Goal: Transaction & Acquisition: Download file/media

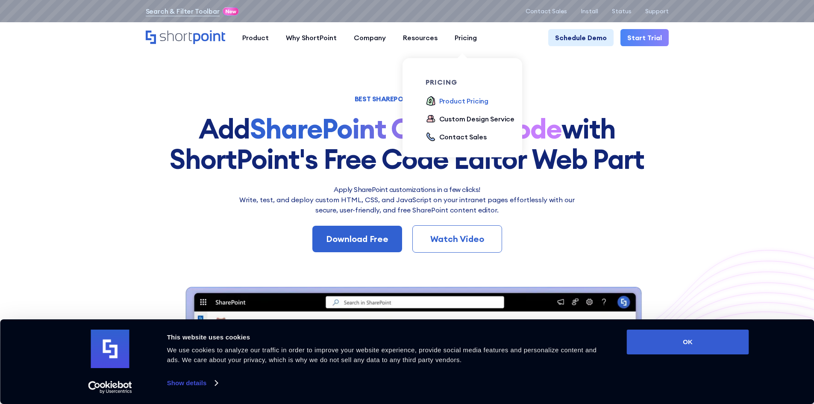
click at [470, 99] on div "Product Pricing" at bounding box center [464, 101] width 50 height 10
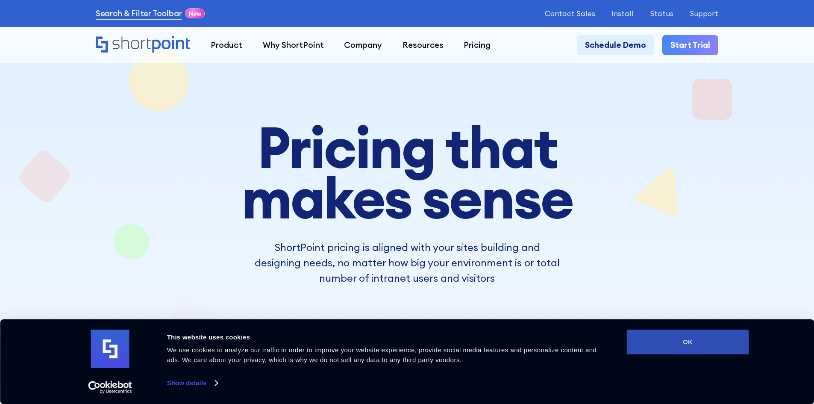
click at [713, 349] on button "OK" at bounding box center [688, 342] width 122 height 25
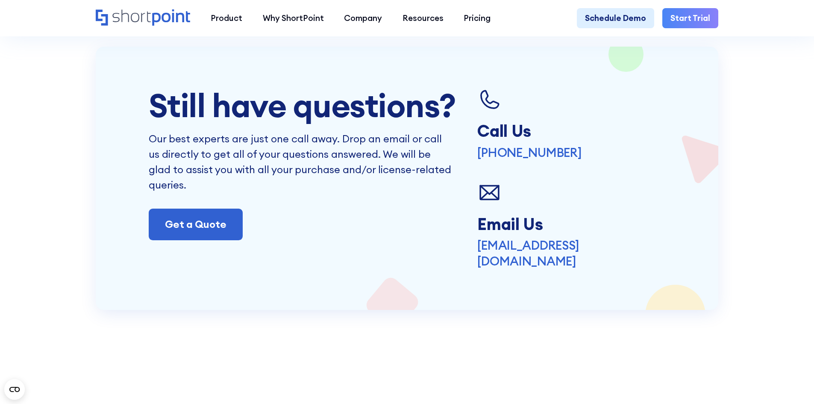
scroll to position [2180, 0]
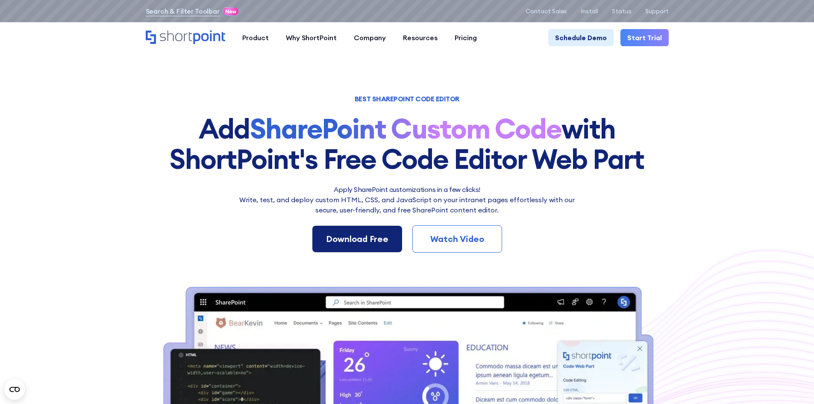
click at [356, 234] on div "Download Free" at bounding box center [357, 239] width 62 height 13
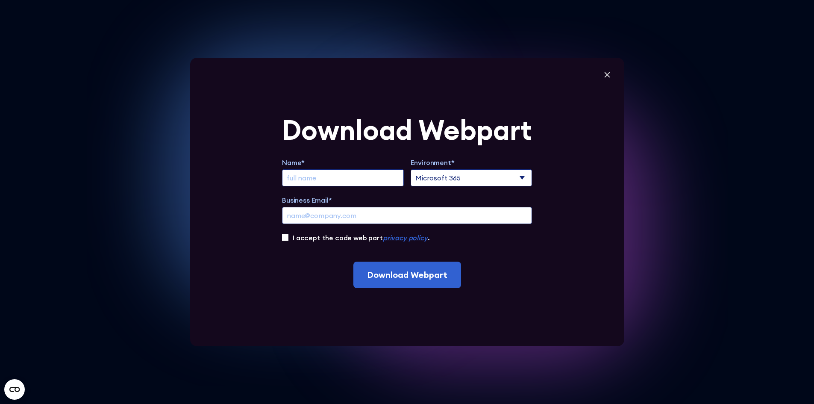
click at [540, 186] on div "Download Webpart Name* Environment* Microsoft 365 SharePoint Online SharePoint …" at bounding box center [407, 202] width 434 height 289
click at [524, 176] on select "Microsoft 365 SharePoint Online SharePoint 2019 (On-Premise)" at bounding box center [472, 177] width 122 height 17
select select "SharePoint Online"
click at [413, 169] on select "Microsoft 365 SharePoint Online SharePoint 2019 (On-Premise)" at bounding box center [472, 177] width 122 height 17
click at [345, 177] on input "Extend Trial" at bounding box center [343, 177] width 122 height 17
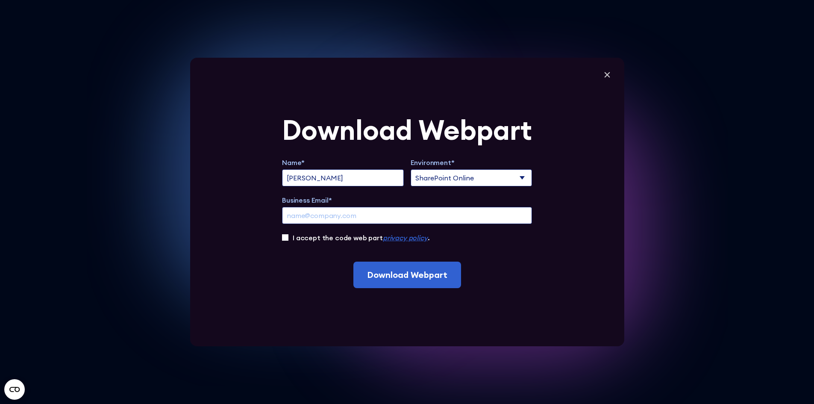
type input "[PERSON_NAME]"
click at [318, 212] on input "Business Email*" at bounding box center [407, 215] width 250 height 17
type input "[EMAIL_ADDRESS][DOMAIN_NAME]"
click at [289, 237] on input "I accept the code web part privacy policy ." at bounding box center [285, 237] width 6 height 6
checkbox input "true"
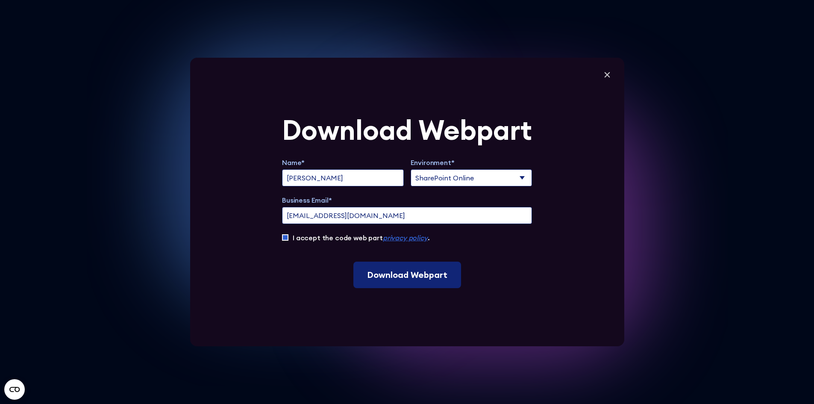
click at [394, 280] on input "Download Webpart" at bounding box center [408, 275] width 108 height 27
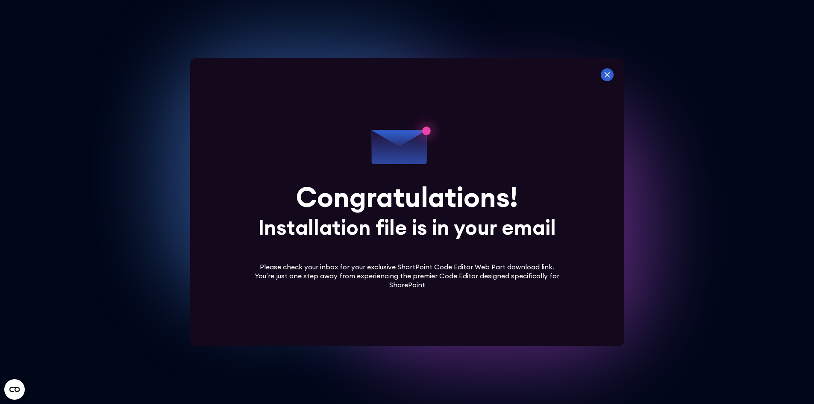
click at [610, 73] on icon at bounding box center [607, 74] width 13 height 13
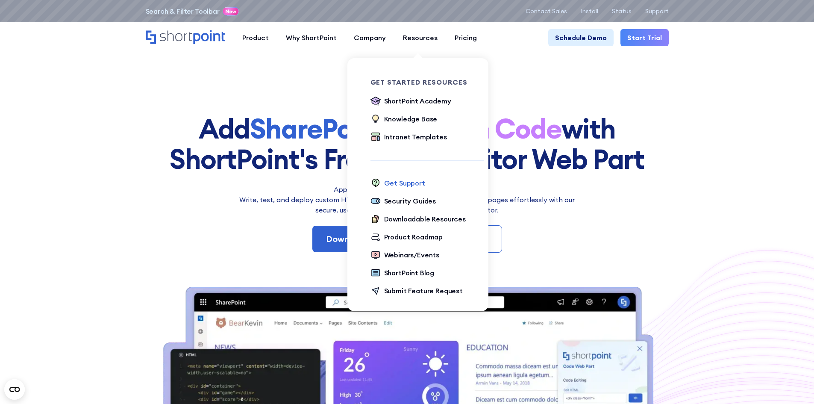
click at [411, 183] on div "Get Support" at bounding box center [404, 183] width 41 height 10
